Goal: Navigation & Orientation: Understand site structure

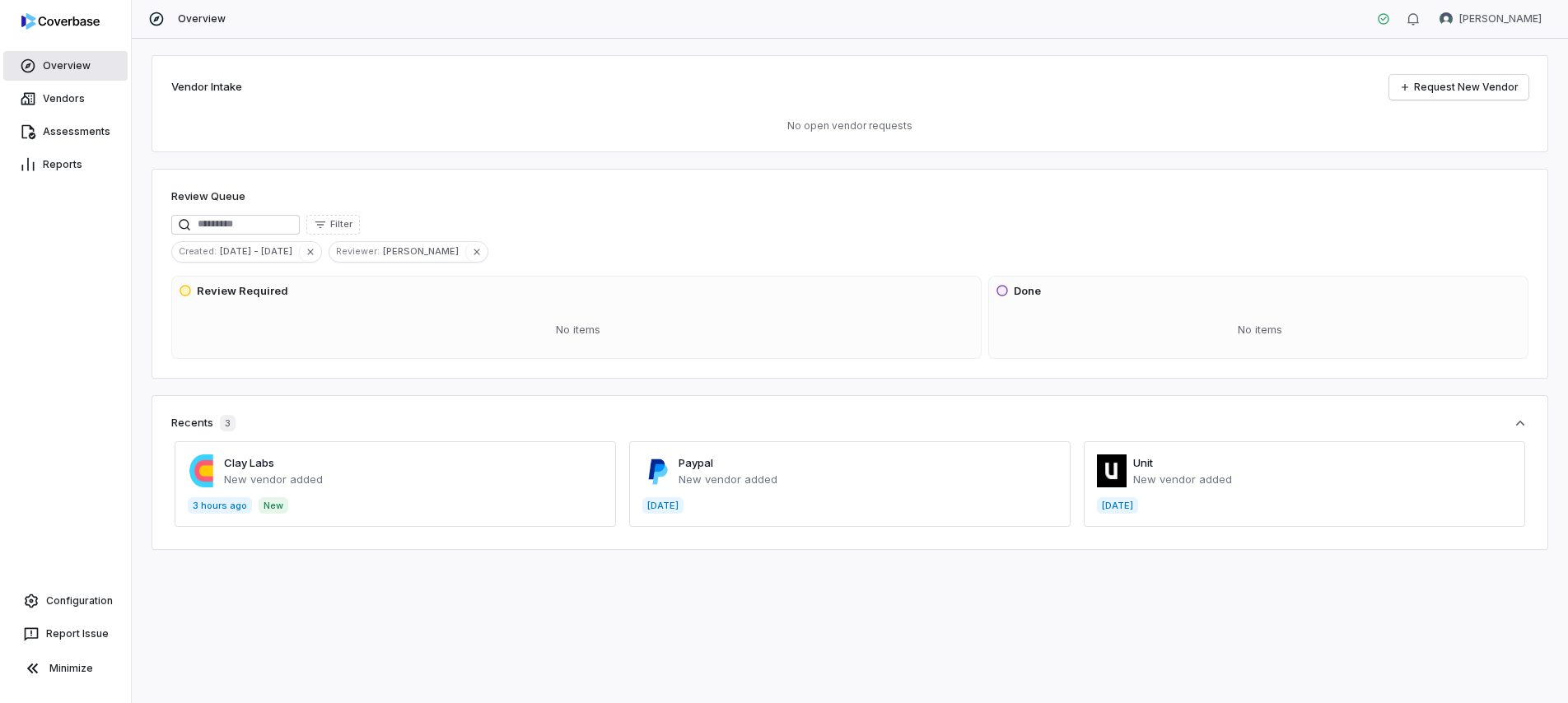
click at [81, 71] on link "Overview" at bounding box center [66, 66] width 125 height 30
click at [72, 124] on link "Assessments" at bounding box center [66, 132] width 125 height 30
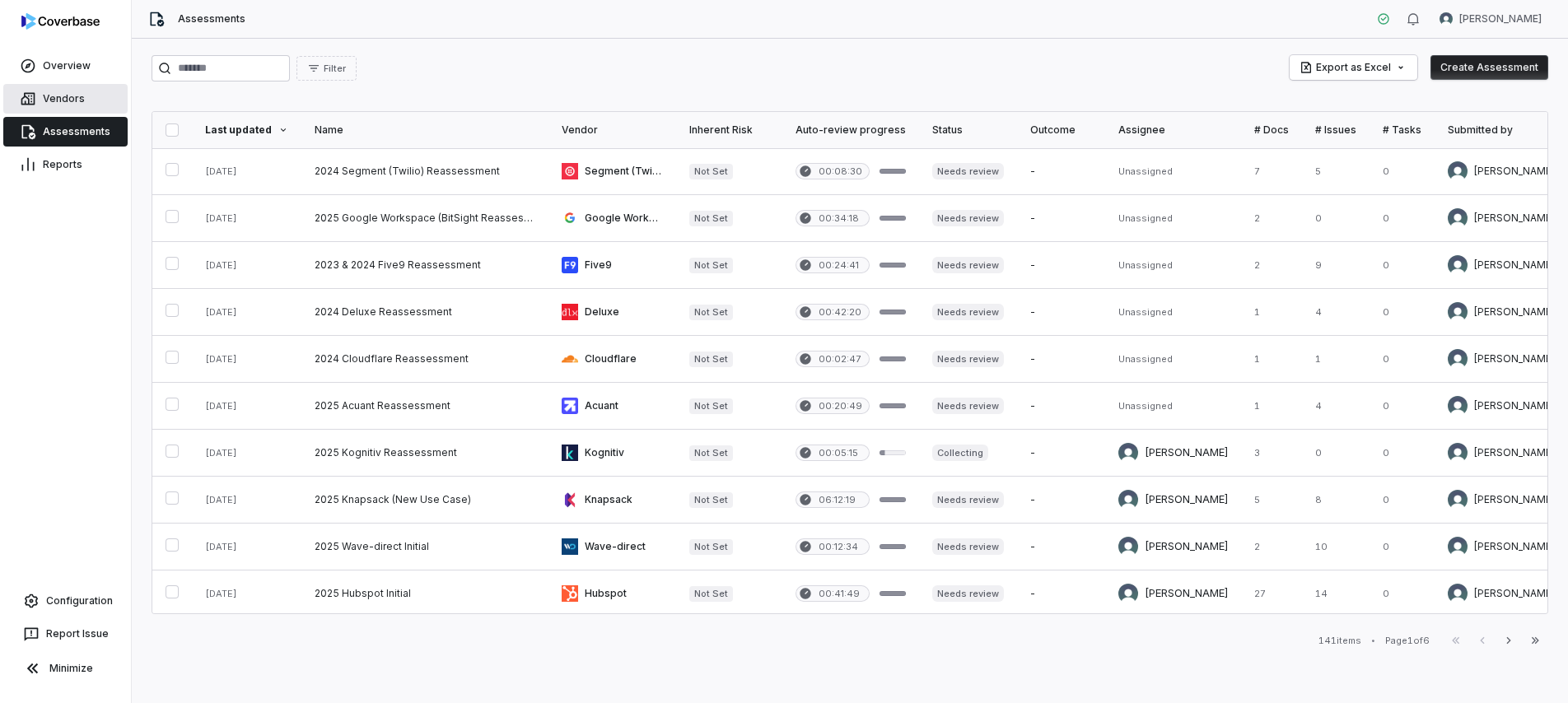
click at [46, 91] on link "Vendors" at bounding box center [66, 99] width 125 height 30
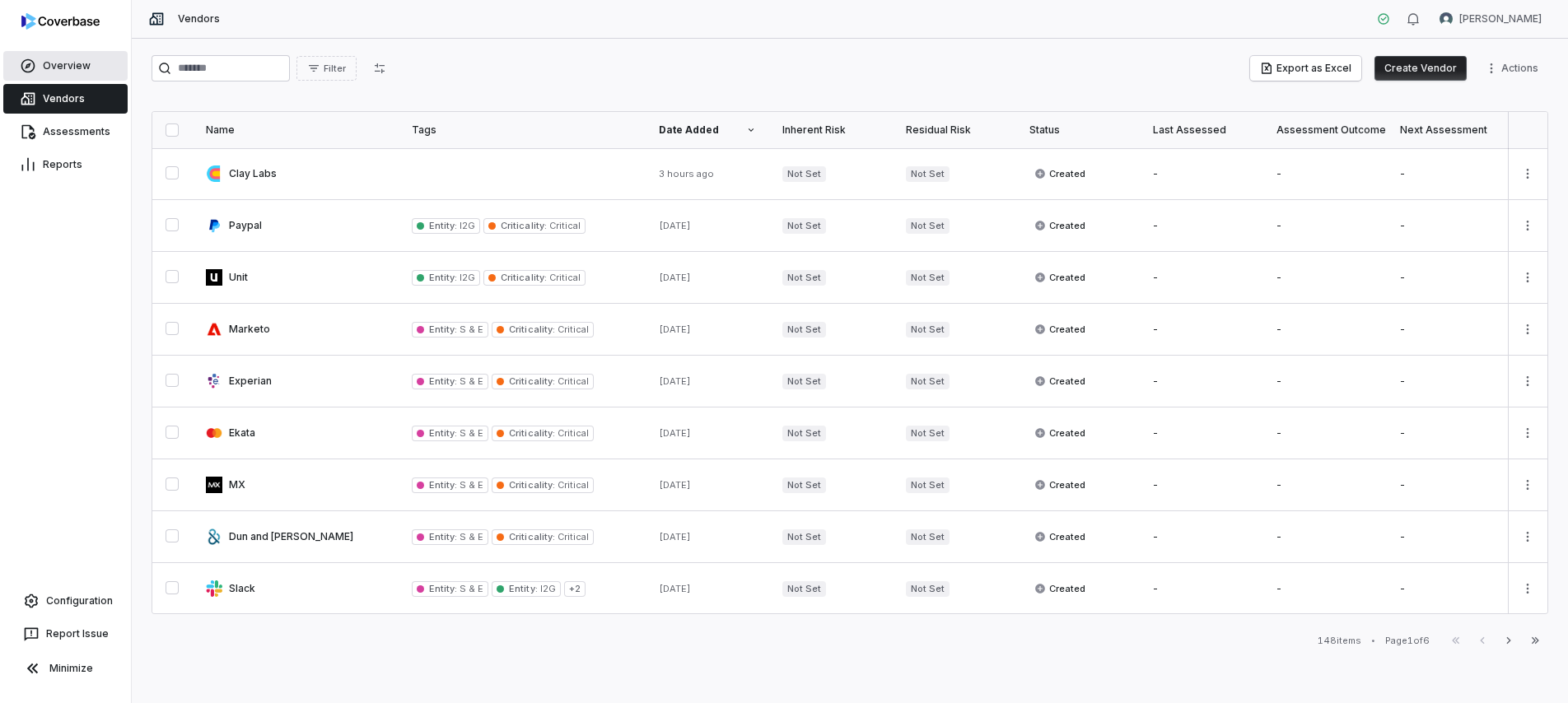
click at [53, 65] on link "Overview" at bounding box center [66, 66] width 125 height 30
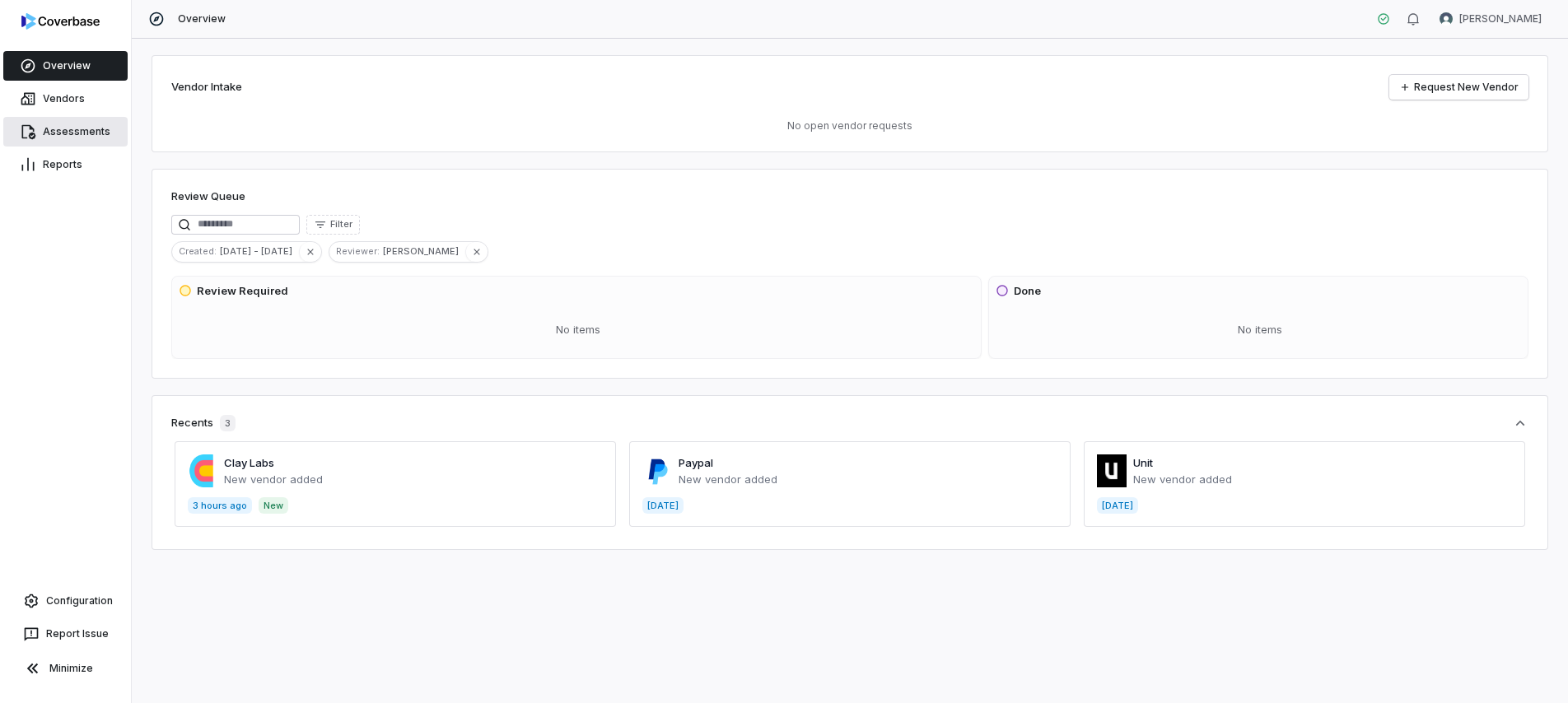
click at [55, 135] on link "Assessments" at bounding box center [66, 132] width 125 height 30
